Goal: Use online tool/utility: Utilize a website feature to perform a specific function

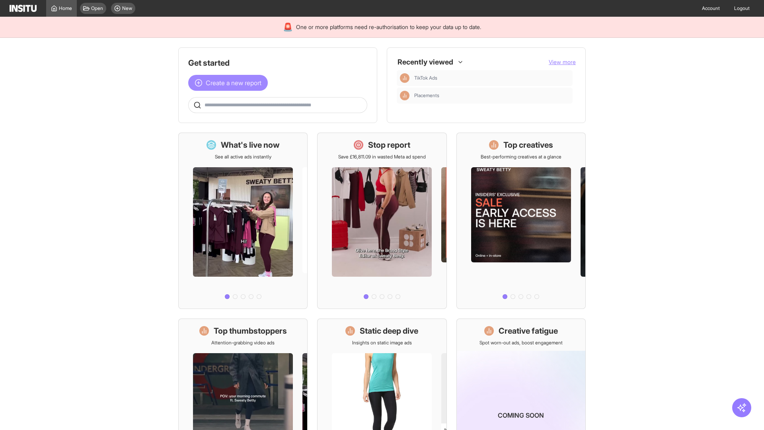
click at [230, 83] on span "Create a new report" at bounding box center [234, 83] width 56 height 10
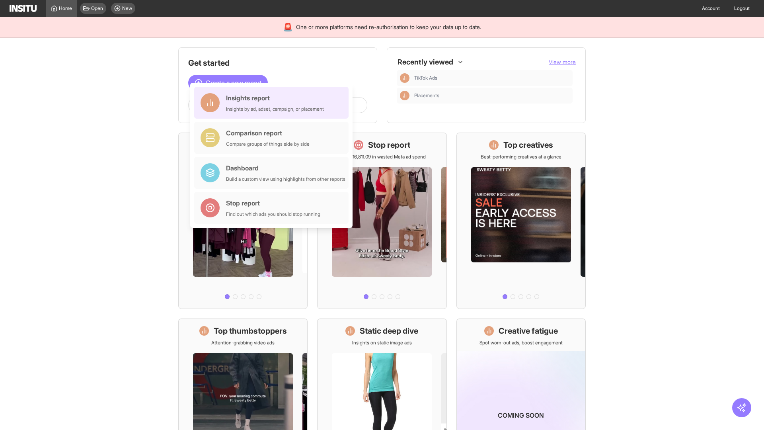
click at [273, 103] on div "Insights report Insights by ad, adset, campaign, or placement" at bounding box center [275, 102] width 98 height 19
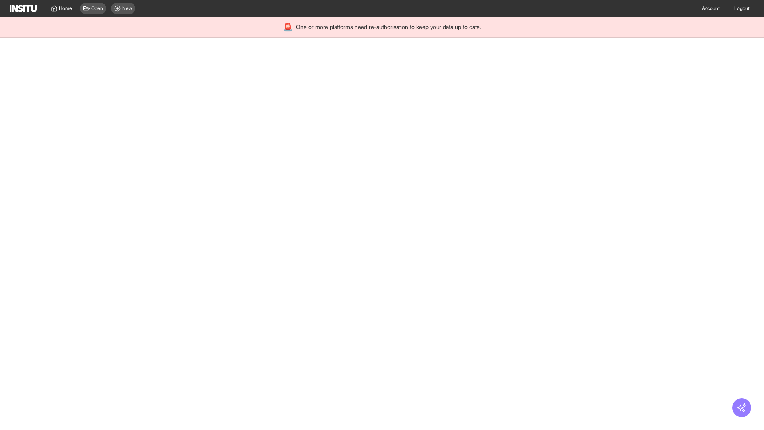
select select "**"
